Goal: Communication & Community: Ask a question

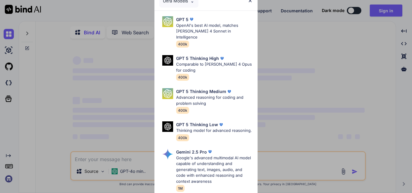
click at [249, 2] on img at bounding box center [250, 0] width 5 height 5
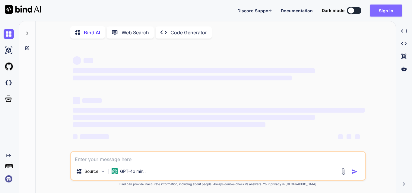
click at [388, 11] on button "Sign in" at bounding box center [386, 11] width 33 height 12
type textarea "x"
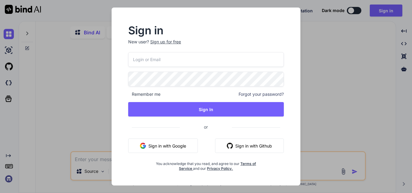
click at [177, 58] on input "email" at bounding box center [206, 59] width 156 height 15
type input "[EMAIL_ADDRESS][DOMAIN_NAME]"
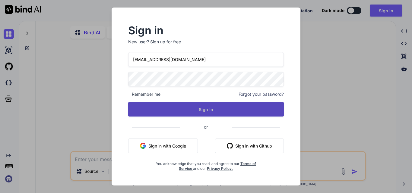
click at [181, 105] on button "Sign In" at bounding box center [206, 109] width 156 height 14
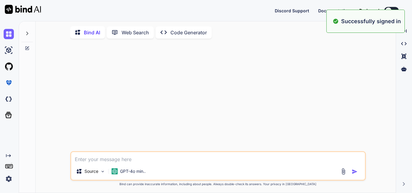
type textarea "x"
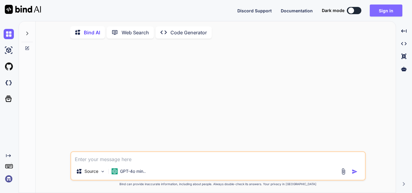
click at [391, 13] on button "Sign in" at bounding box center [386, 11] width 33 height 12
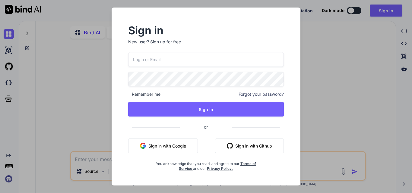
click at [147, 62] on input "email" at bounding box center [206, 59] width 156 height 15
type input "[EMAIL_ADDRESS][DOMAIN_NAME]"
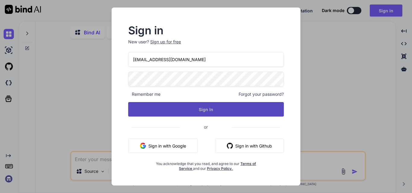
click at [211, 115] on button "Sign In" at bounding box center [206, 109] width 156 height 14
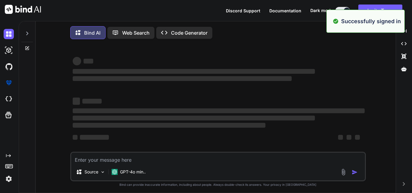
type textarea "x"
